Goal: Information Seeking & Learning: Learn about a topic

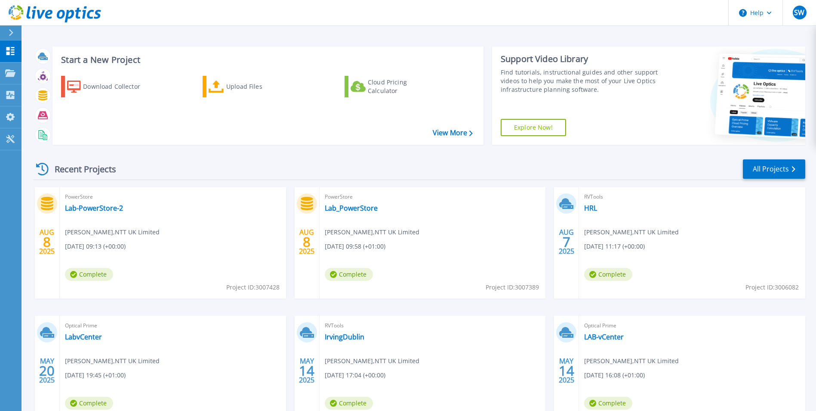
click at [338, 161] on div "Recent Projects All Projects" at bounding box center [419, 169] width 772 height 22
click at [102, 208] on link "Lab-PowerStore-2" at bounding box center [94, 208] width 58 height 9
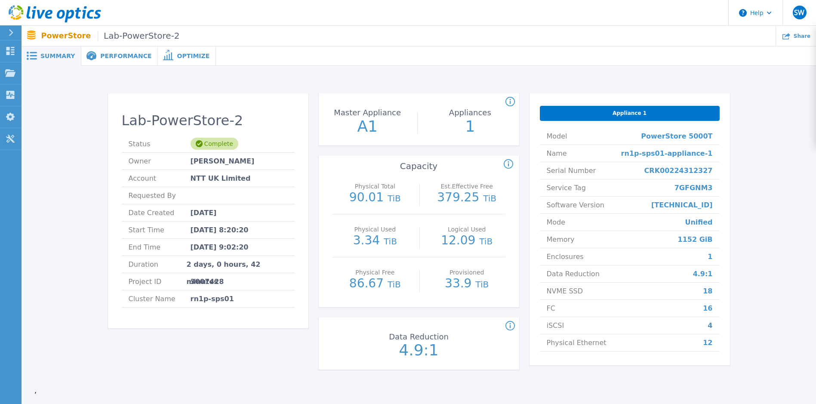
click at [114, 56] on span "Performance" at bounding box center [125, 56] width 51 height 6
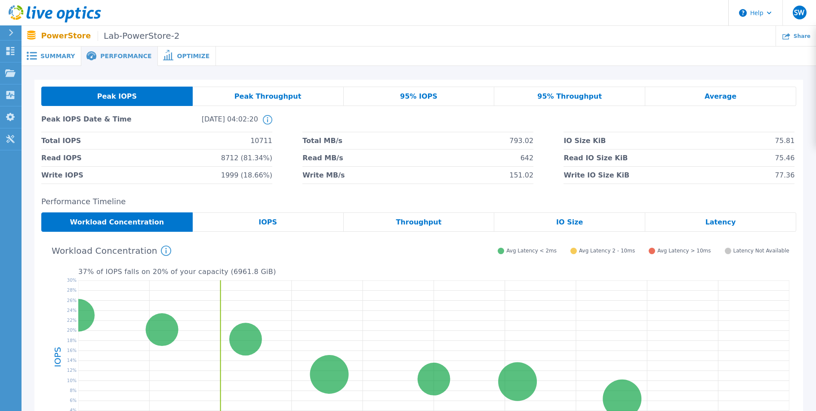
click at [268, 120] on icon at bounding box center [267, 119] width 1 height 5
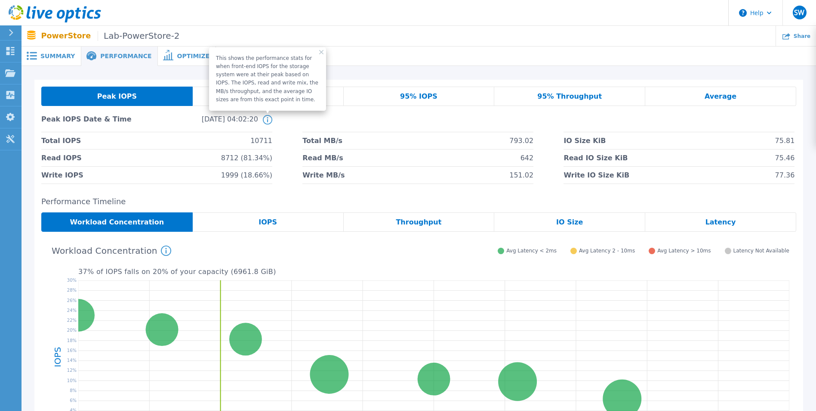
click at [268, 120] on icon at bounding box center [267, 119] width 1 height 5
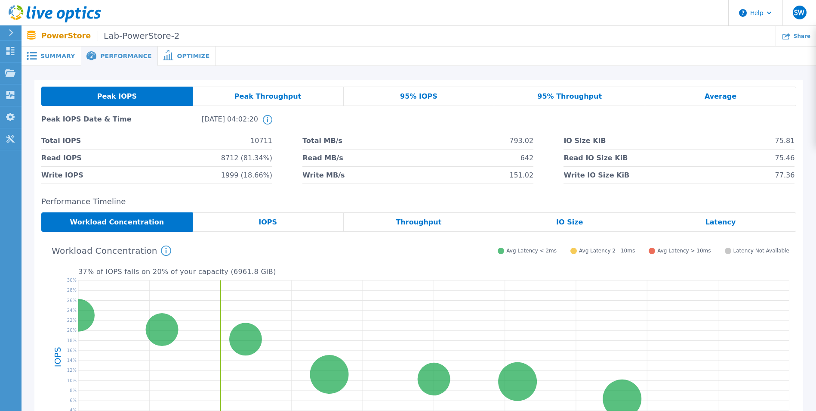
click at [415, 119] on li at bounding box center [418, 123] width 231 height 17
click at [566, 228] on div "IO Size" at bounding box center [569, 221] width 151 height 19
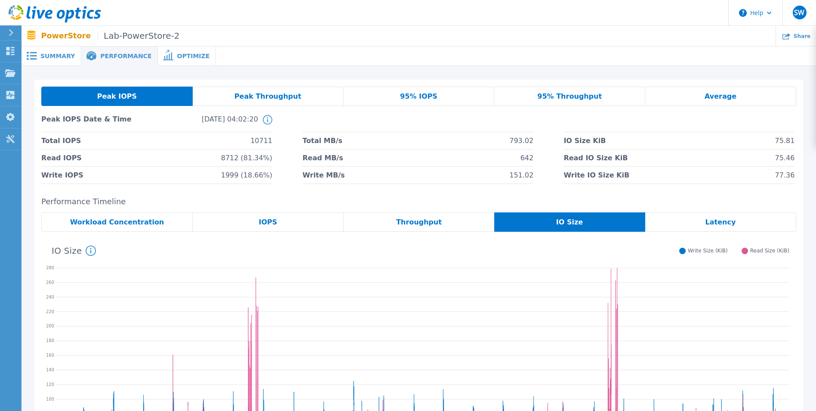
click at [410, 229] on div "Throughput" at bounding box center [419, 221] width 151 height 19
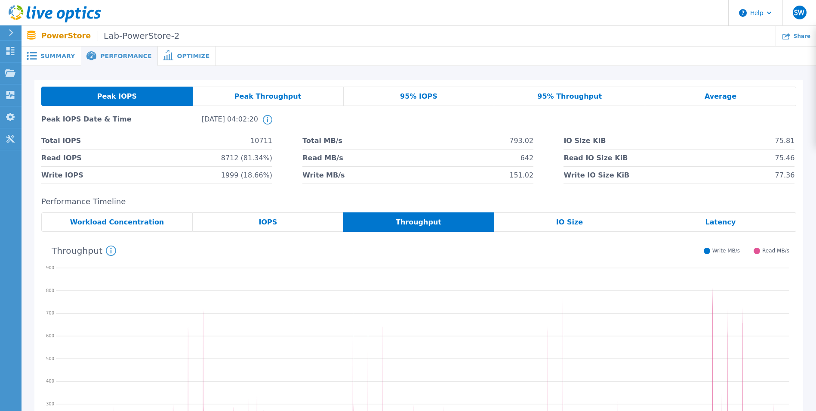
click at [284, 99] on span "Peak Throughput" at bounding box center [268, 96] width 67 height 7
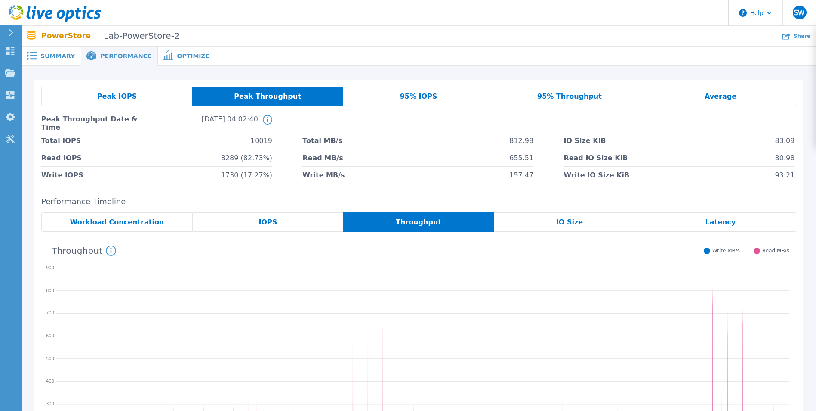
click at [569, 94] on span "95% Throughput" at bounding box center [569, 96] width 65 height 7
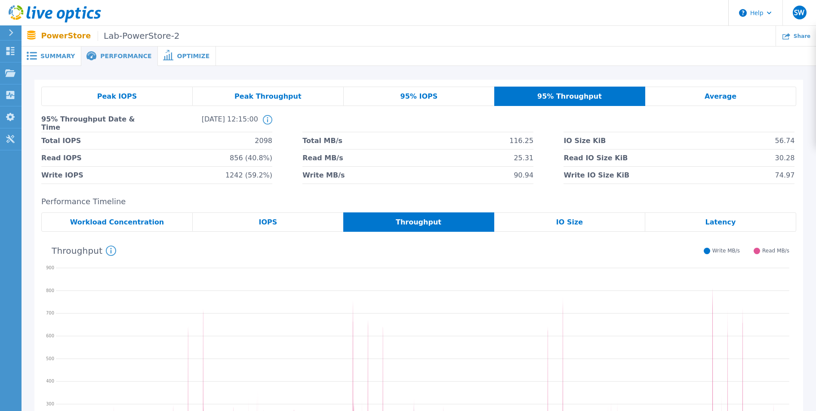
click at [552, 122] on div "95% Throughput Date & Time [DATE] 12:15:00 This shows the performance stats for…" at bounding box center [418, 123] width 755 height 17
click at [411, 99] on span "95% IOPS" at bounding box center [419, 96] width 37 height 7
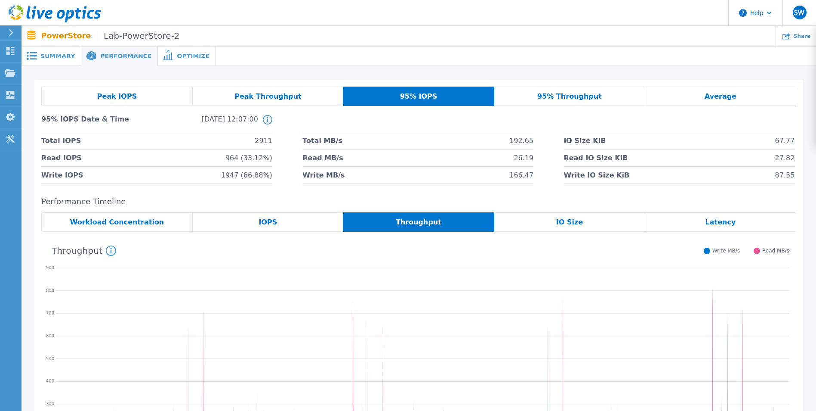
click at [297, 97] on div "Peak Throughput" at bounding box center [268, 95] width 151 height 19
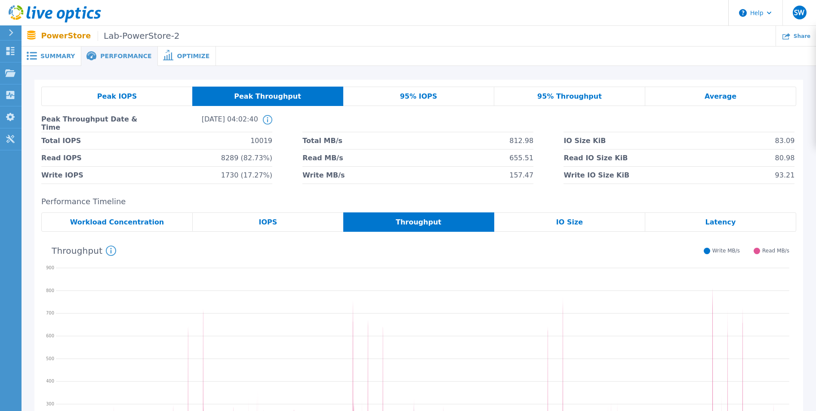
click at [127, 94] on span "Peak IOPS" at bounding box center [117, 96] width 40 height 7
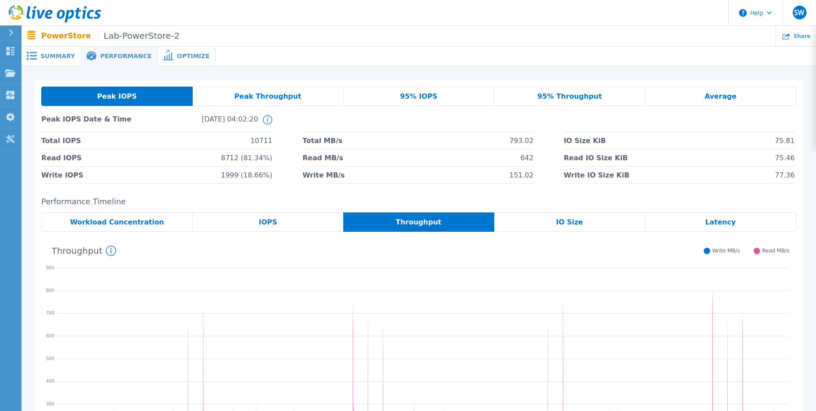
click at [49, 56] on span "Summary" at bounding box center [57, 56] width 34 height 6
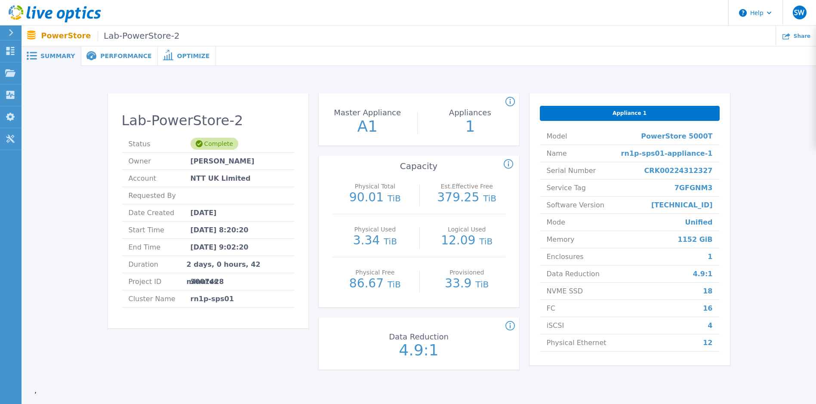
click at [417, 77] on div "Lab-PowerStore-2 Status Complete Owner [PERSON_NAME] Account NTT UK Limited Req…" at bounding box center [419, 237] width 795 height 342
click at [88, 160] on div "Lab-PowerStore-2 Status Complete Owner [PERSON_NAME] Account NTT UK Limited Req…" at bounding box center [418, 233] width 769 height 307
click at [421, 73] on div "Lab-PowerStore-2 Status Complete Owner [PERSON_NAME] Account NTT UK Limited Req…" at bounding box center [419, 237] width 795 height 342
click at [420, 80] on div "Lab-PowerStore-2 Status Complete Owner [PERSON_NAME] Account NTT UK Limited Req…" at bounding box center [418, 233] width 769 height 307
click at [371, 73] on div "Lab-PowerStore-2 Status Complete Owner [PERSON_NAME] Account NTT UK Limited Req…" at bounding box center [419, 237] width 795 height 342
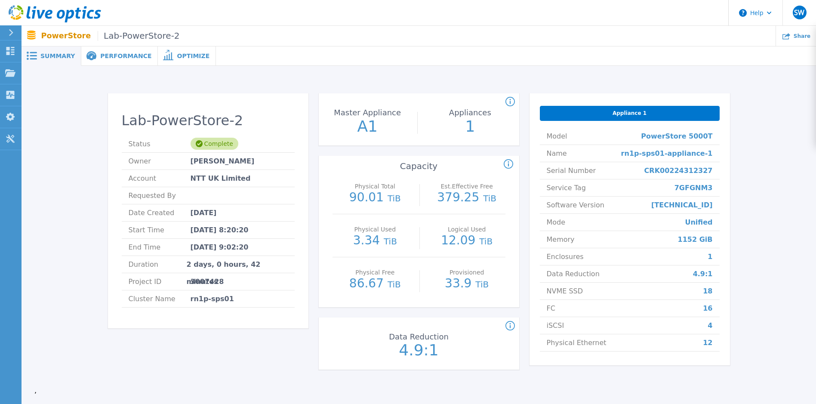
click at [465, 75] on div "Lab-PowerStore-2 Status Complete Owner [PERSON_NAME] Account NTT UK Limited Req…" at bounding box center [419, 237] width 795 height 342
click at [192, 79] on div "Lab-PowerStore-2 Status Complete Owner [PERSON_NAME] Account NTT UK Limited Req…" at bounding box center [419, 237] width 795 height 342
click at [383, 75] on div "Lab-PowerStore-2 Status Complete Owner [PERSON_NAME] Account NTT UK Limited Req…" at bounding box center [419, 237] width 795 height 342
click at [367, 75] on div "Lab-PowerStore-2 Status Complete Owner [PERSON_NAME] Account NTT UK Limited Req…" at bounding box center [419, 237] width 795 height 342
click at [469, 77] on div "Lab-PowerStore-2 Status Complete Owner [PERSON_NAME] Account NTT UK Limited Req…" at bounding box center [419, 237] width 795 height 342
